Goal: Transaction & Acquisition: Subscribe to service/newsletter

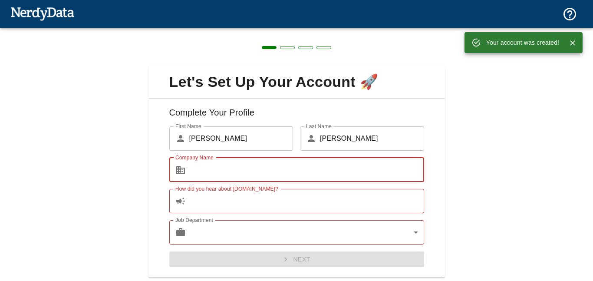
click at [287, 174] on input "Company Name" at bounding box center [306, 170] width 235 height 24
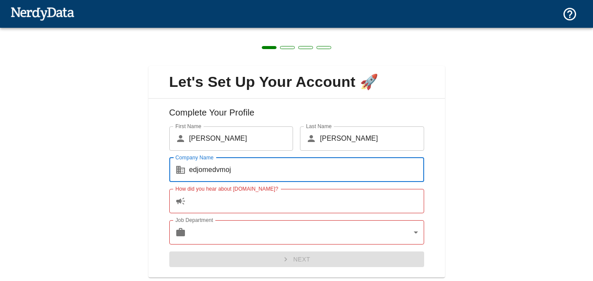
type input "edjomedvmoj"
click at [280, 213] on input "How did you hear about [DOMAIN_NAME]?" at bounding box center [306, 201] width 235 height 24
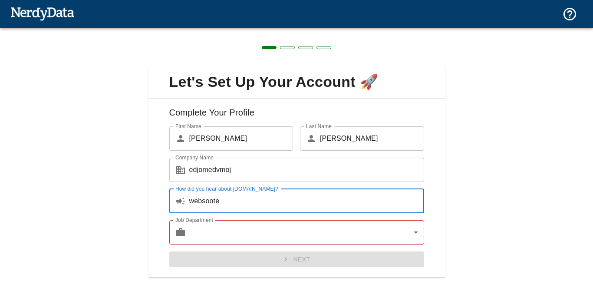
type input "websoote"
click at [273, 30] on body "Technologies Domains Pricing Products Create a Report Create a list of websites…" at bounding box center [296, 15] width 593 height 30
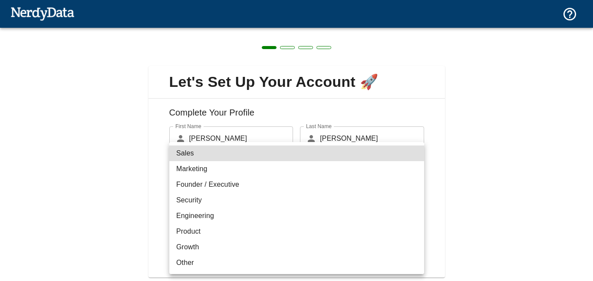
click at [273, 228] on li "Product" at bounding box center [296, 232] width 255 height 16
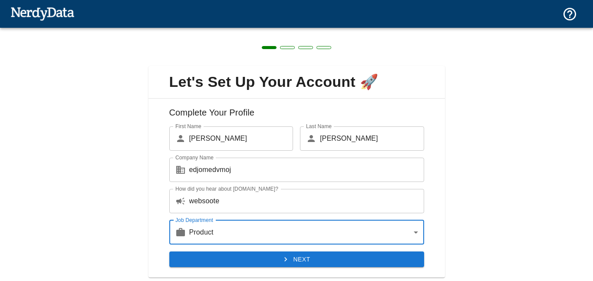
type input "product"
click at [273, 233] on li "Product" at bounding box center [296, 237] width 191 height 9
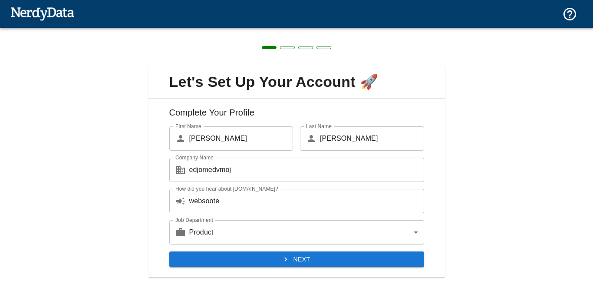
scroll to position [24, 0]
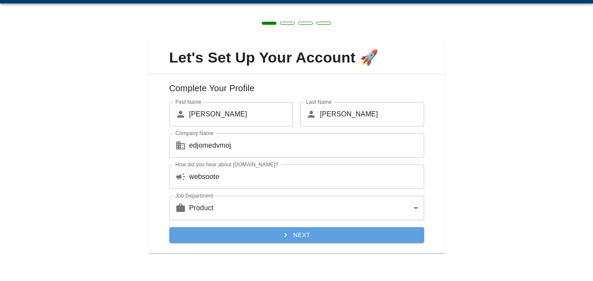
click at [273, 228] on button "Next" at bounding box center [296, 235] width 255 height 16
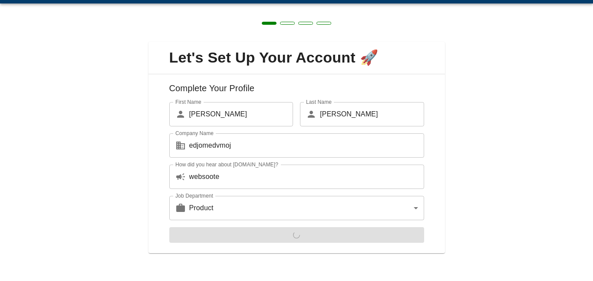
scroll to position [0, 0]
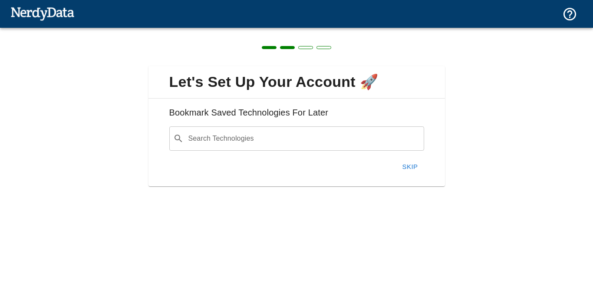
click at [254, 124] on div "Search Technologies ​ Search Technologies" at bounding box center [293, 134] width 262 height 31
click at [254, 134] on input "Search Technologies" at bounding box center [303, 138] width 233 height 17
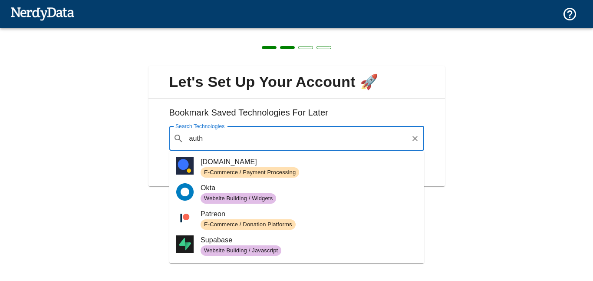
click at [242, 175] on span "E-Commerce / Payment Processing" at bounding box center [250, 173] width 99 height 8
type input "auth"
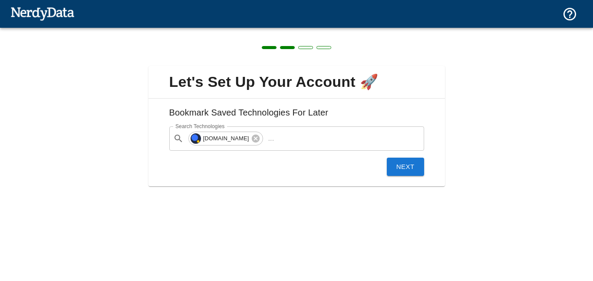
click at [412, 169] on button "Next" at bounding box center [405, 167] width 37 height 18
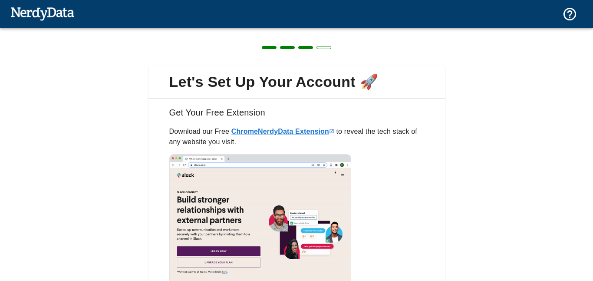
scroll to position [70, 0]
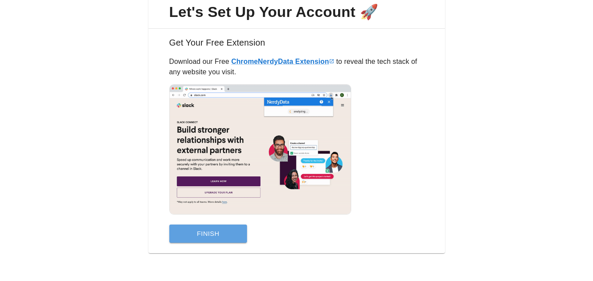
click at [182, 236] on button "Finish" at bounding box center [208, 234] width 78 height 18
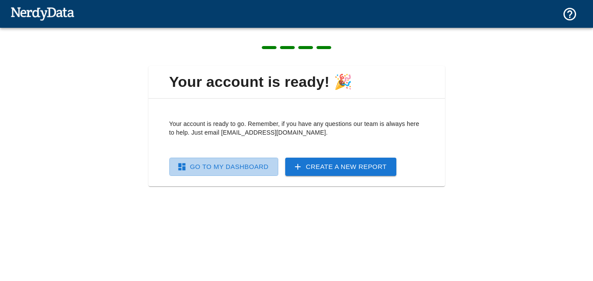
click at [257, 165] on link "Go To My Dashboard" at bounding box center [223, 167] width 109 height 18
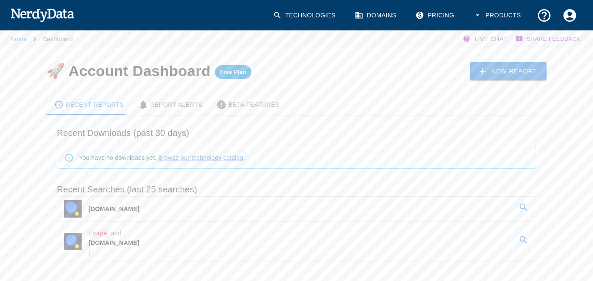
scroll to position [40, 0]
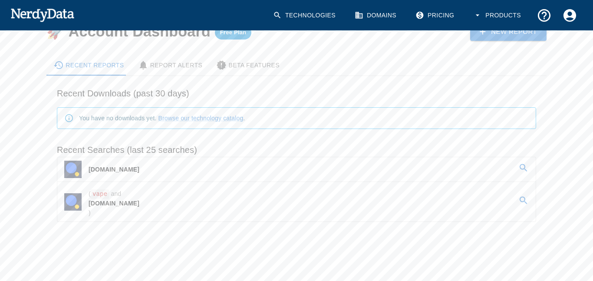
click at [120, 211] on span "( vape and [DOMAIN_NAME] )" at bounding box center [114, 201] width 51 height 33
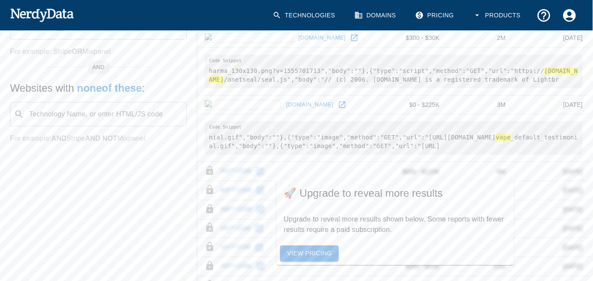
scroll to position [340, 0]
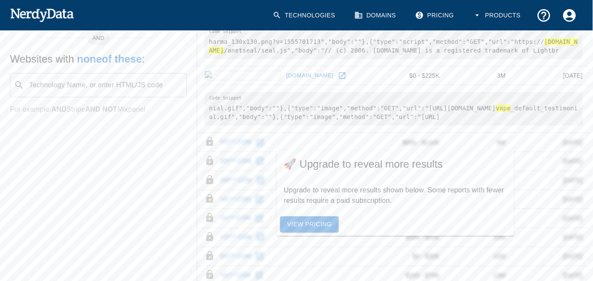
click at [293, 221] on link "View Pricing" at bounding box center [309, 224] width 59 height 16
